Goal: Transaction & Acquisition: Purchase product/service

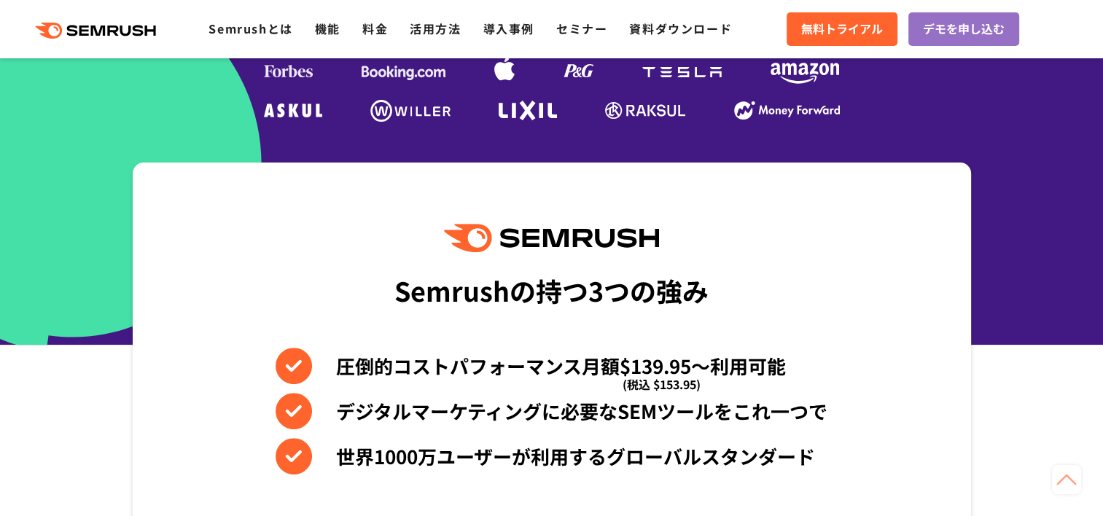
scroll to position [478, 0]
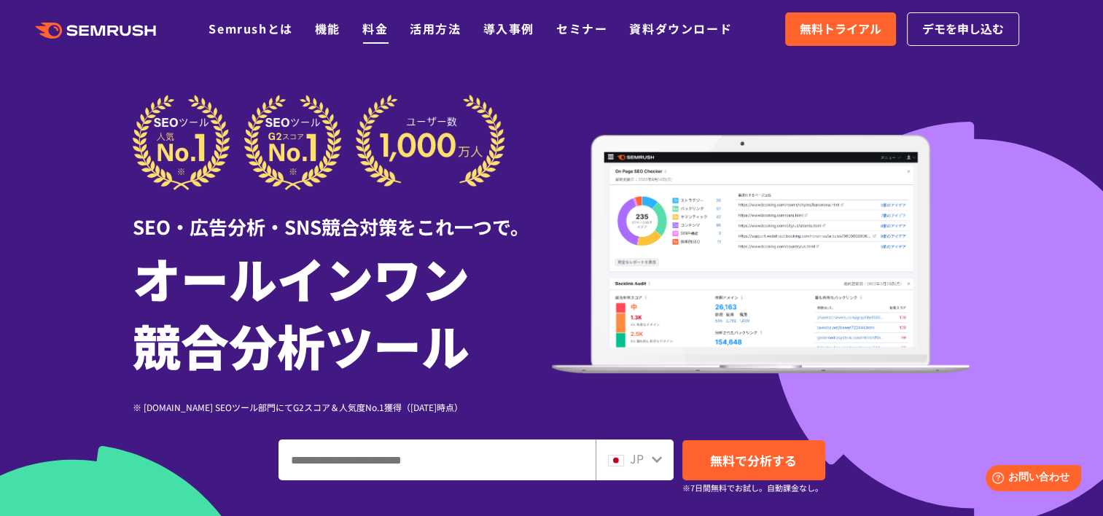
click at [375, 24] on link "料金" at bounding box center [375, 28] width 26 height 17
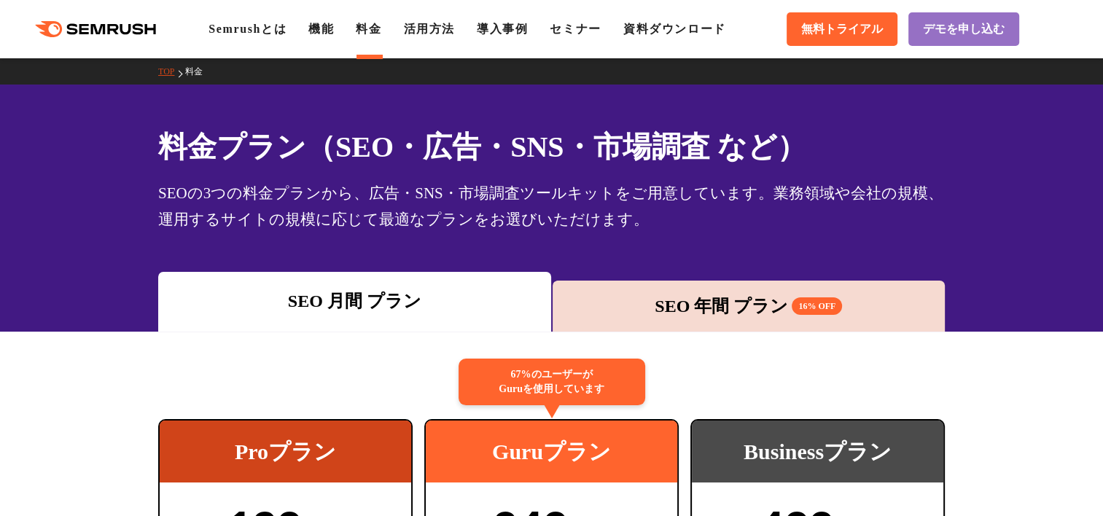
click at [697, 297] on div "SEO 年間 プラン 16% OFF" at bounding box center [749, 306] width 378 height 26
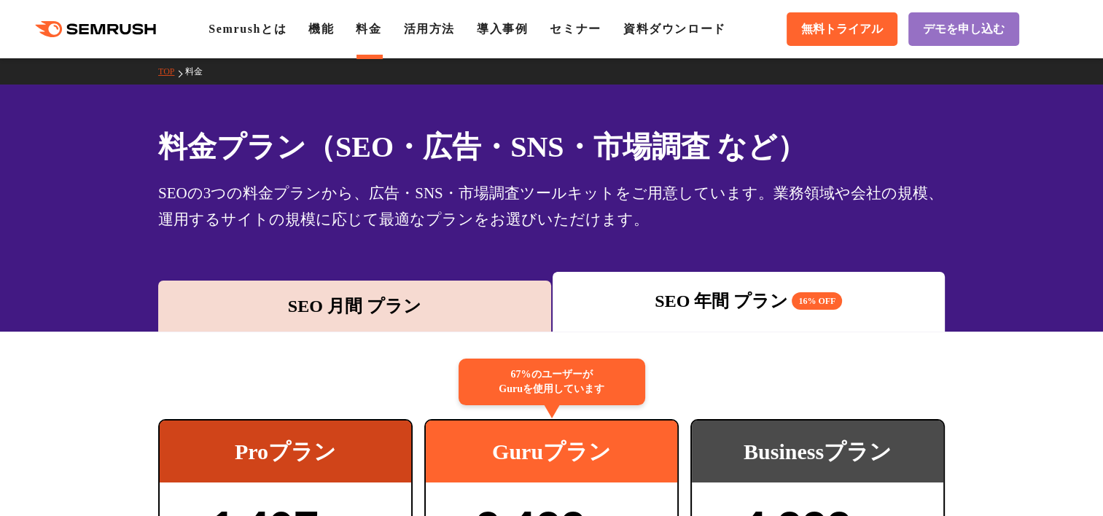
click at [474, 305] on div "SEO 月間 プラン" at bounding box center [354, 306] width 378 height 26
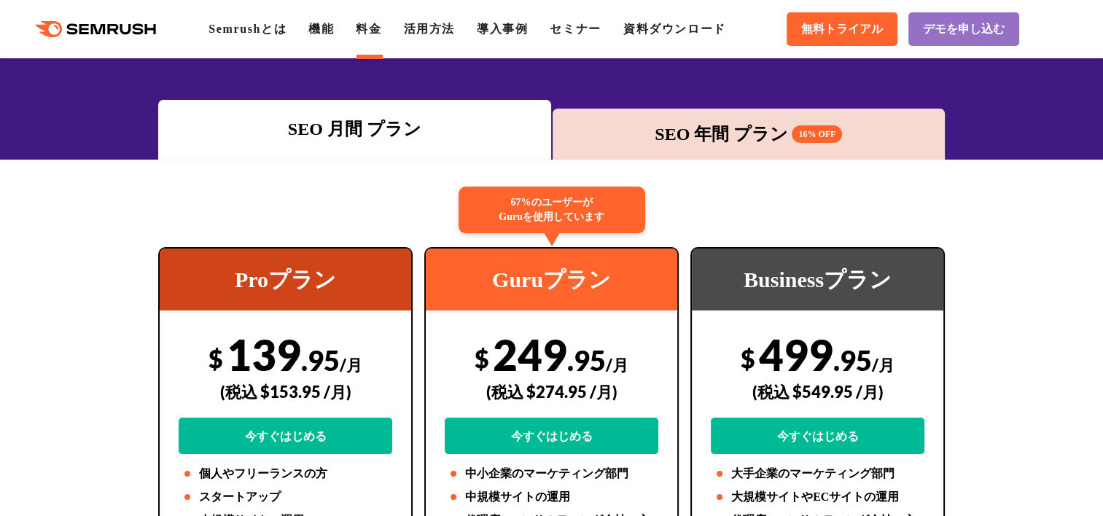
scroll to position [201, 0]
